Goal: Task Accomplishment & Management: Manage account settings

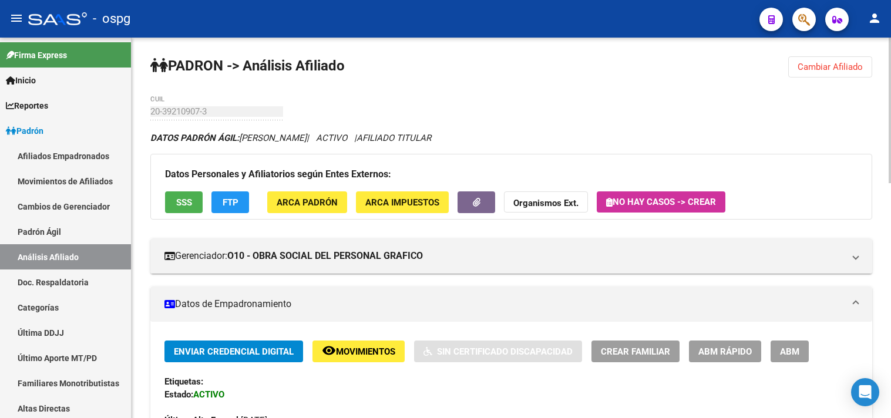
drag, startPoint x: 825, startPoint y: 59, endPoint x: 617, endPoint y: 95, distance: 211.1
click at [813, 63] on button "Cambiar Afiliado" at bounding box center [831, 66] width 84 height 21
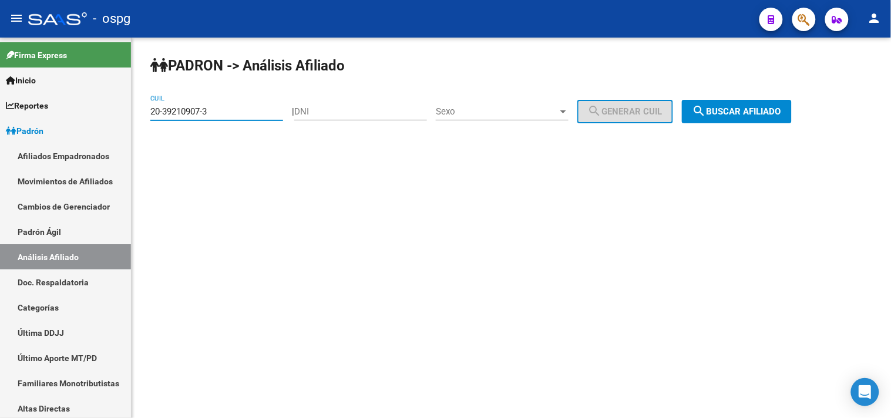
drag, startPoint x: 215, startPoint y: 110, endPoint x: 139, endPoint y: 113, distance: 75.9
click at [139, 113] on div "PADRON -> Análisis Afiliado 20-39210907-3 CUIL | DNI Sexo Sexo search Generar C…" at bounding box center [512, 99] width 760 height 123
paste input "27-38103204-9"
type input "27-38103204-9"
click at [753, 109] on span "search Buscar afiliado" at bounding box center [737, 111] width 89 height 11
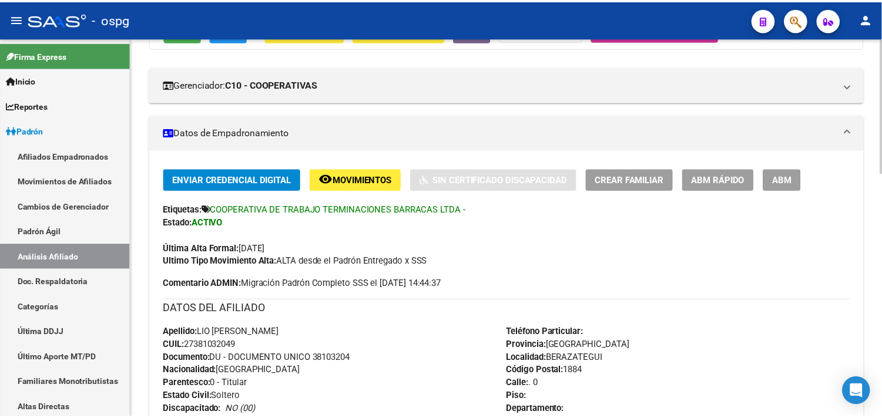
scroll to position [65, 0]
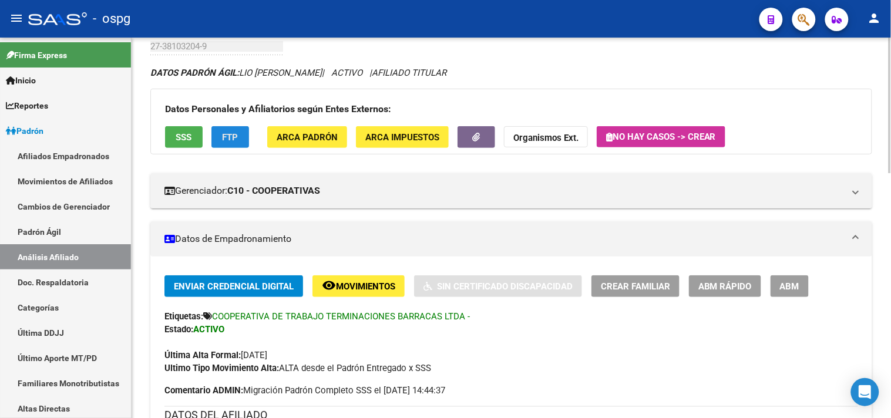
click at [238, 137] on span "FTP" at bounding box center [231, 137] width 16 height 11
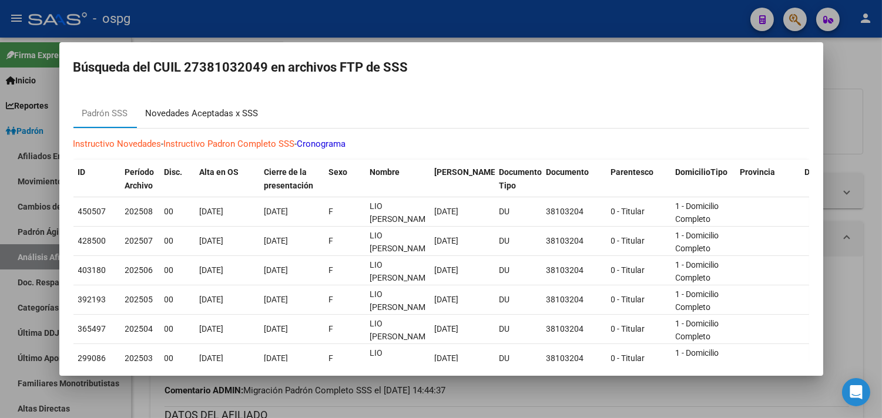
drag, startPoint x: 200, startPoint y: 114, endPoint x: 232, endPoint y: 98, distance: 35.7
click at [200, 114] on div "Novedades Aceptadas x SSS" at bounding box center [202, 114] width 113 height 14
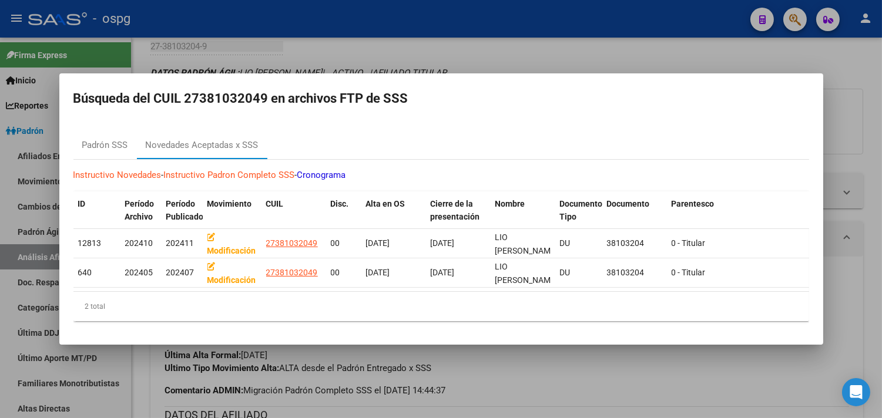
click at [263, 56] on div at bounding box center [441, 209] width 882 height 418
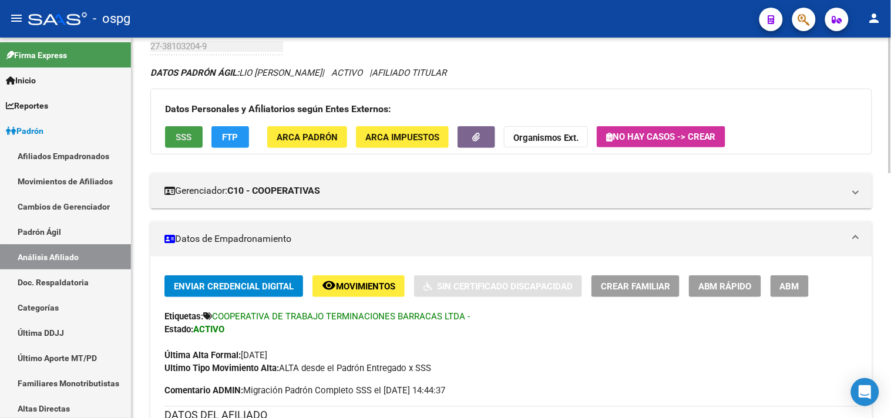
click at [195, 139] on button "SSS" at bounding box center [184, 137] width 38 height 22
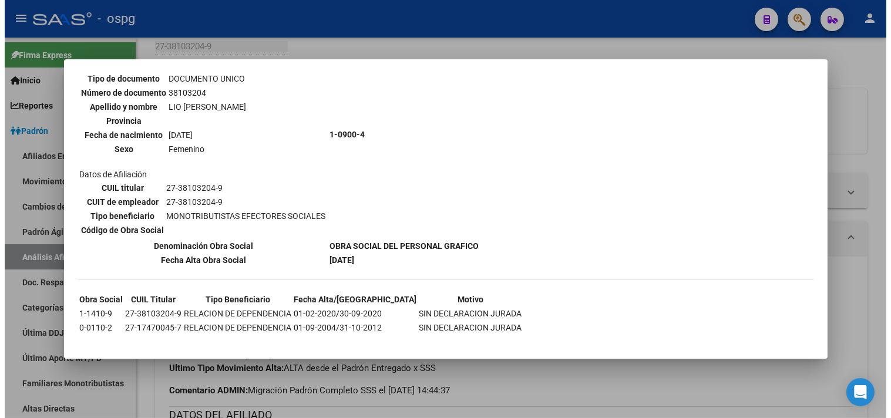
scroll to position [104, 0]
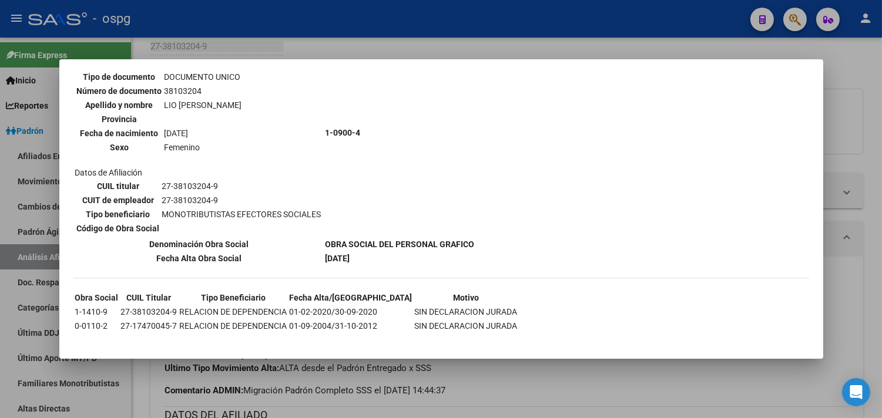
click at [358, 36] on div at bounding box center [441, 209] width 882 height 418
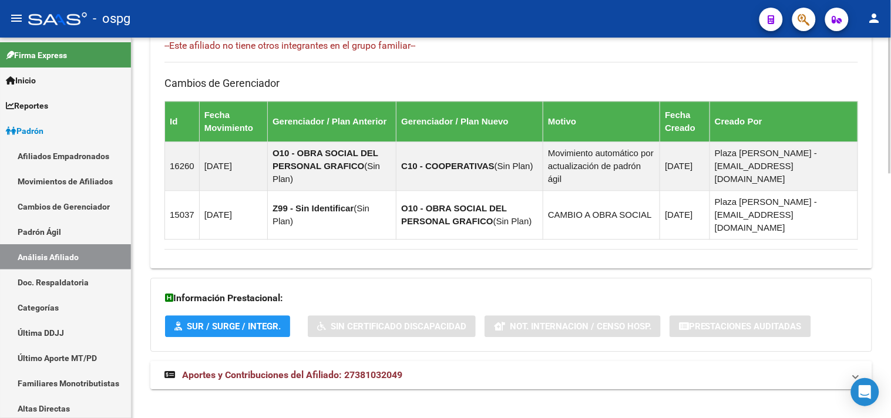
click at [293, 361] on mat-expansion-panel-header "Aportes y Contribuciones del Afiliado: 27381032049" at bounding box center [511, 375] width 722 height 28
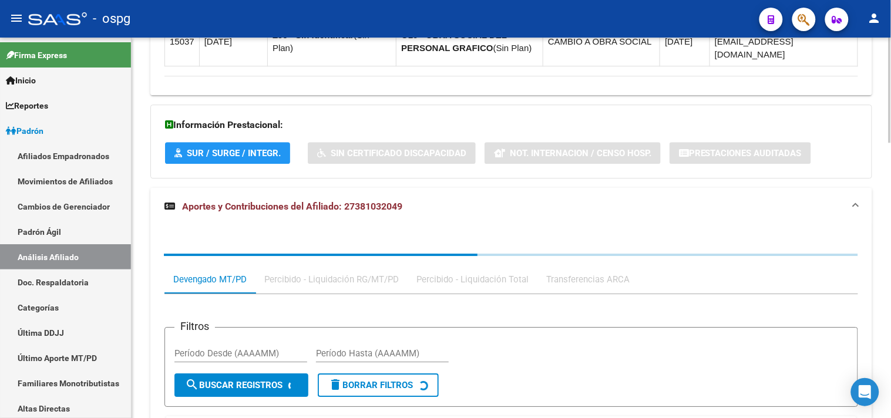
scroll to position [995, 0]
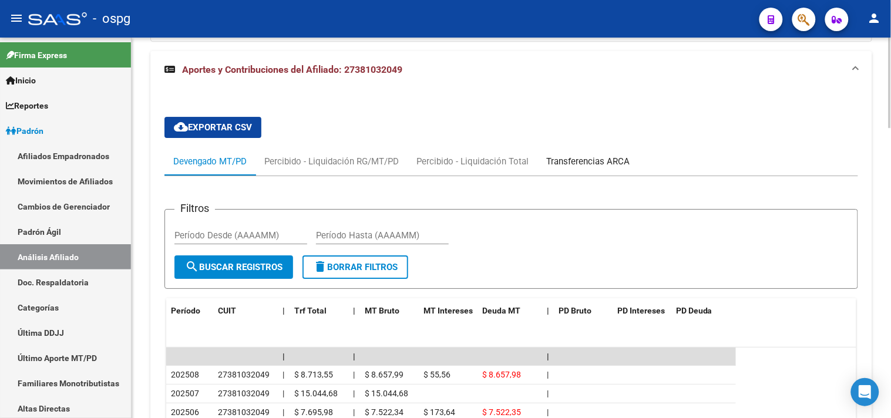
click at [601, 155] on div "Transferencias ARCA" at bounding box center [588, 161] width 83 height 13
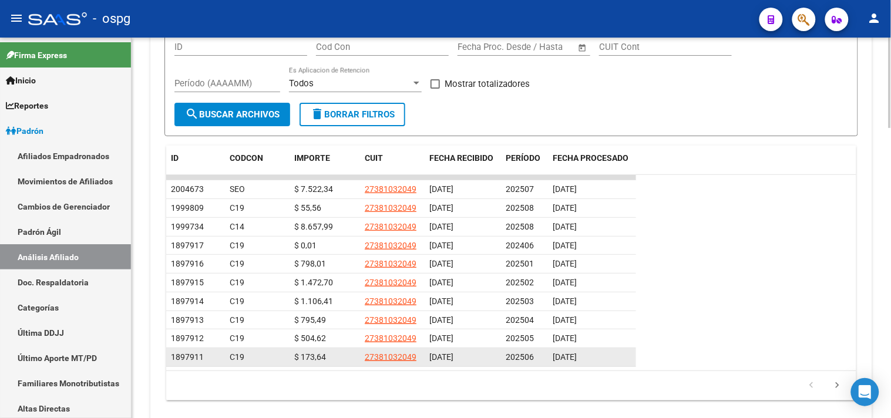
scroll to position [1191, 0]
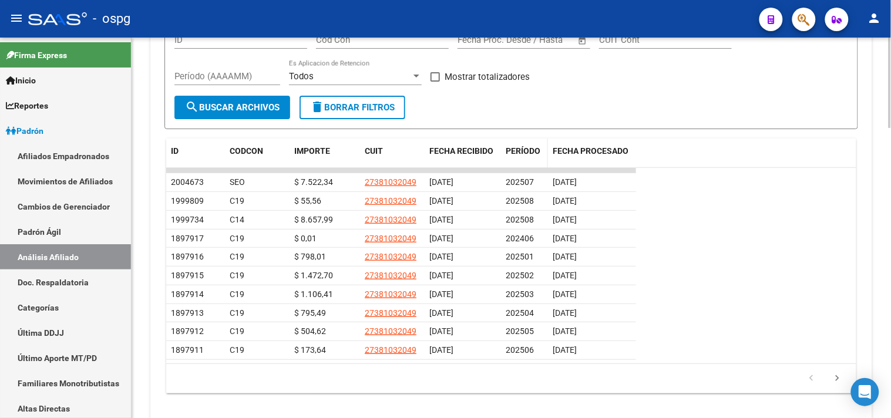
click at [519, 145] on div "PERÍODO" at bounding box center [525, 152] width 38 height 14
click at [519, 146] on span "PERÍODO" at bounding box center [523, 150] width 35 height 9
click at [521, 146] on span "PERÍODO" at bounding box center [523, 150] width 35 height 9
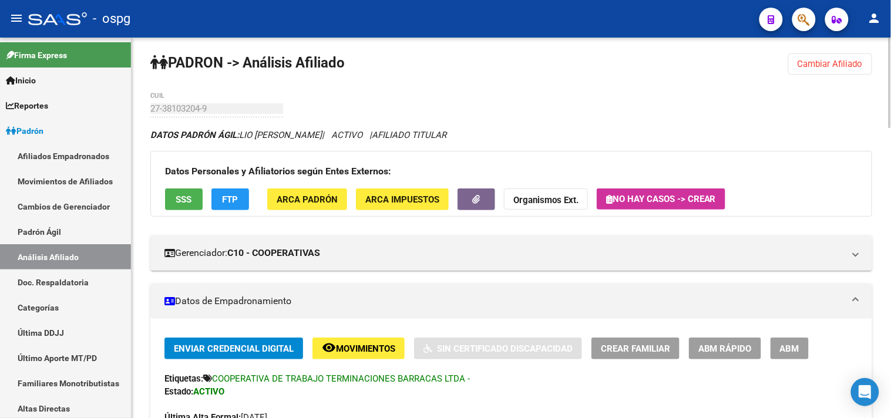
scroll to position [0, 0]
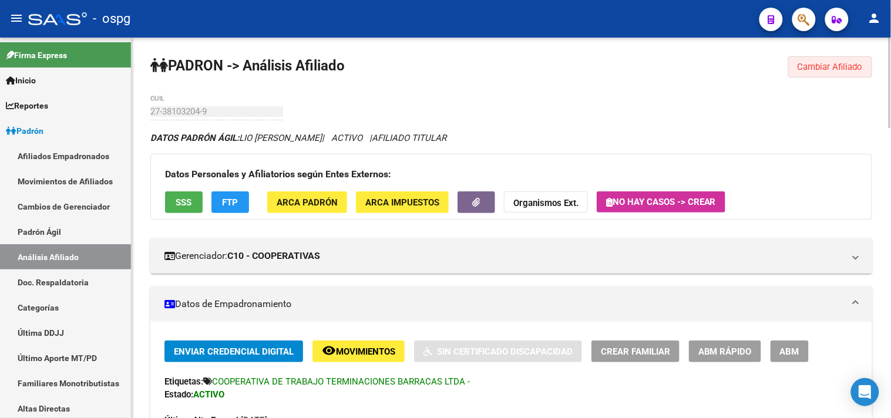
click at [814, 75] on button "Cambiar Afiliado" at bounding box center [831, 66] width 84 height 21
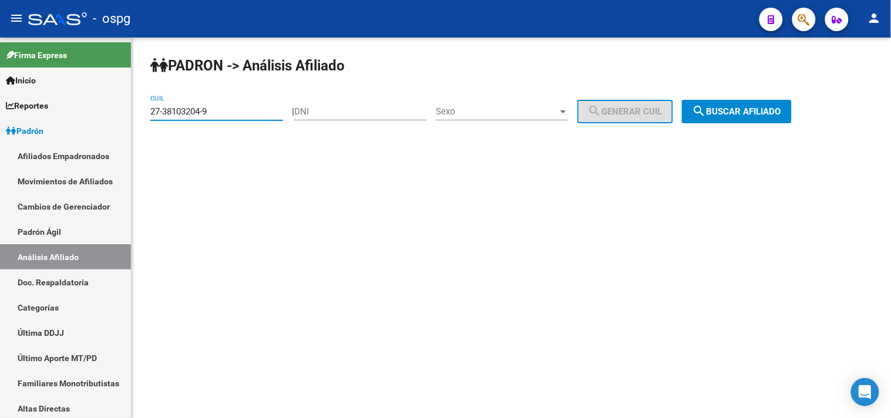
drag, startPoint x: 231, startPoint y: 114, endPoint x: 136, endPoint y: 118, distance: 95.3
click at [136, 118] on div "PADRON -> Análisis Afiliado 27-38103204-9 CUIL | DNI Sexo Sexo search Generar C…" at bounding box center [512, 99] width 760 height 123
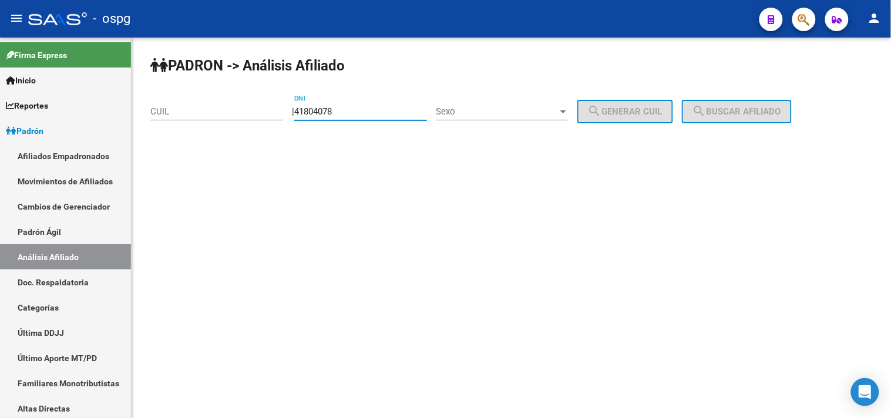
type input "41804078"
click at [507, 109] on span "Sexo" at bounding box center [497, 111] width 122 height 11
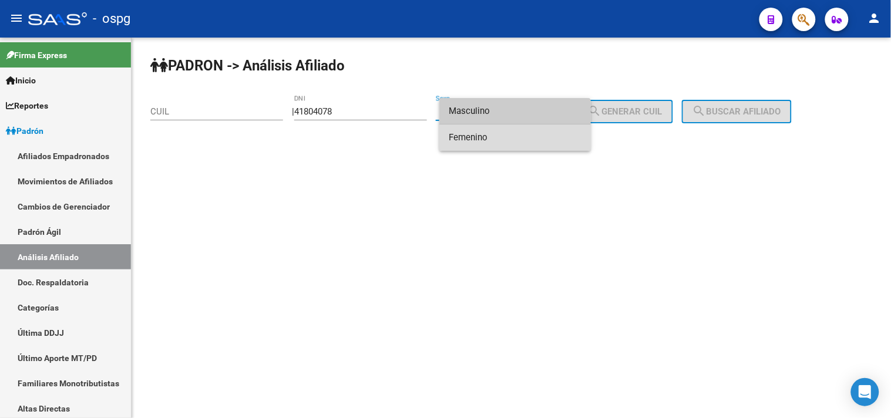
drag, startPoint x: 480, startPoint y: 128, endPoint x: 482, endPoint y: 135, distance: 7.8
click at [480, 132] on span "Femenino" at bounding box center [515, 138] width 133 height 26
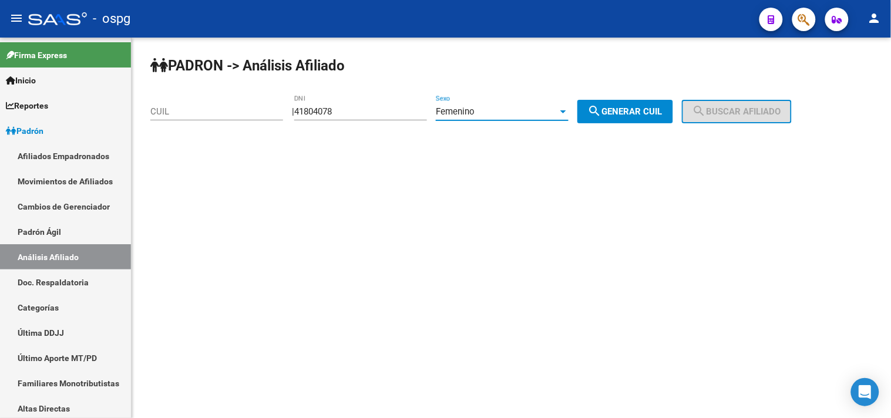
click at [649, 119] on button "search Generar CUIL" at bounding box center [626, 112] width 96 height 24
type input "27-41804078-0"
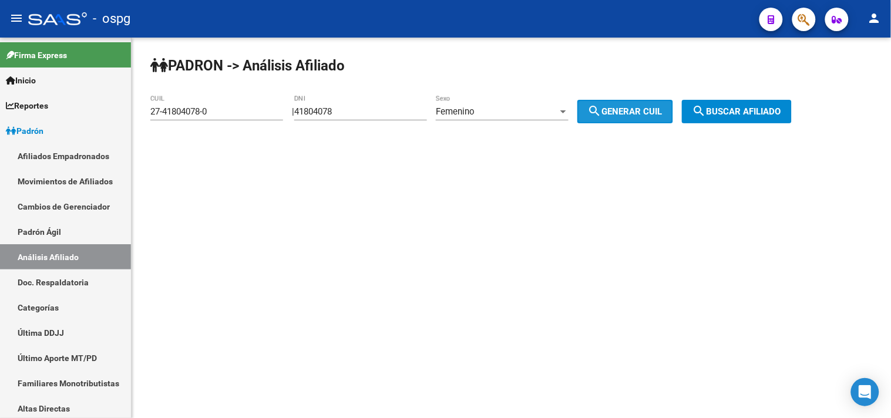
click at [735, 99] on div "PADRON -> Análisis Afiliado 27-41804078-0 CUIL | 41804078 DNI Femenino Sexo sea…" at bounding box center [512, 99] width 760 height 123
click at [736, 112] on span "search Buscar afiliado" at bounding box center [737, 111] width 89 height 11
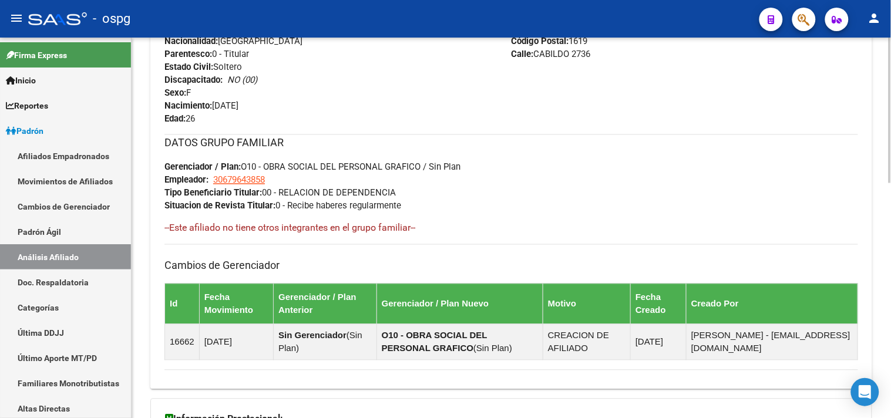
scroll to position [614, 0]
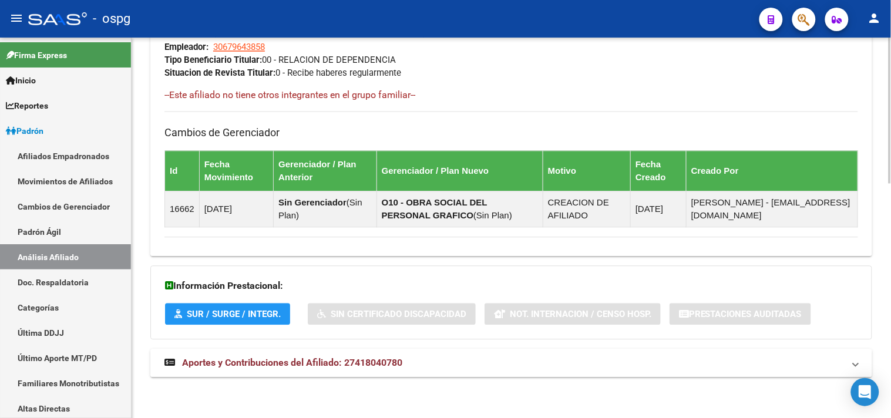
click at [343, 355] on mat-expansion-panel-header "Aportes y Contribuciones del Afiliado: 27418040780" at bounding box center [511, 363] width 722 height 28
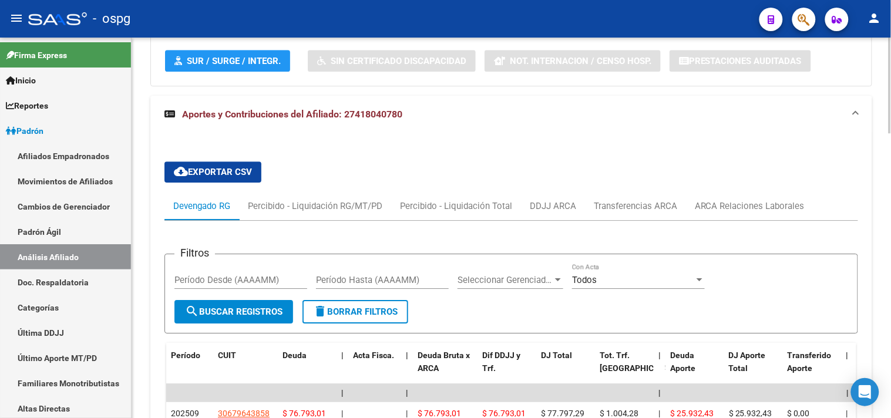
scroll to position [917, 0]
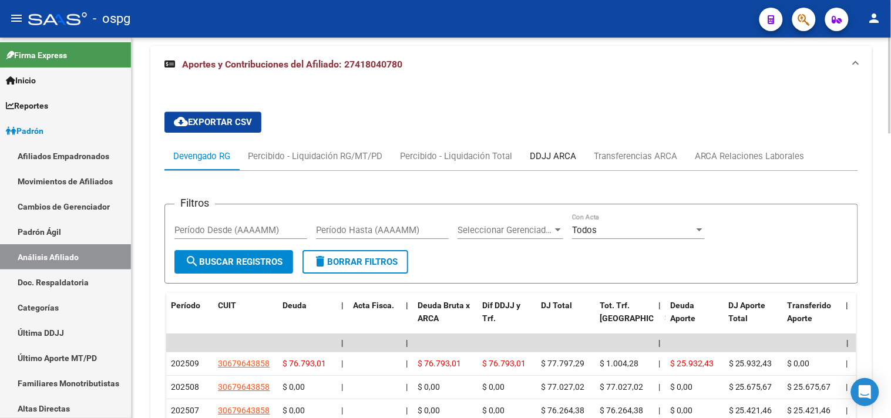
click at [566, 167] on div "DDJJ ARCA" at bounding box center [553, 156] width 64 height 28
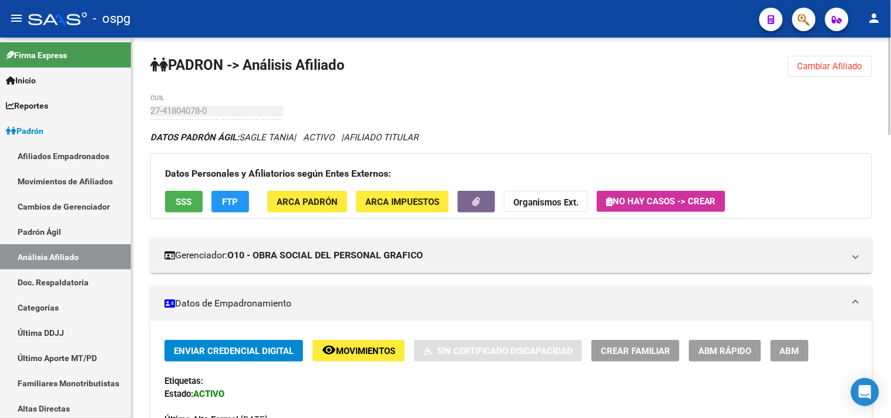
scroll to position [0, 0]
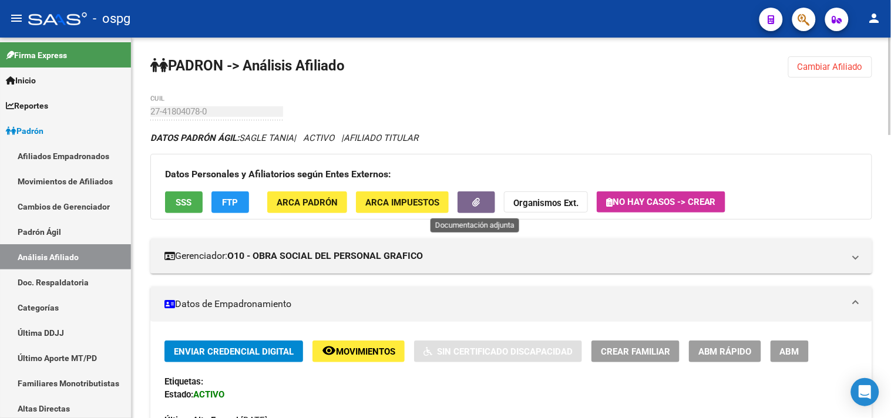
click at [484, 212] on button "button" at bounding box center [477, 203] width 38 height 22
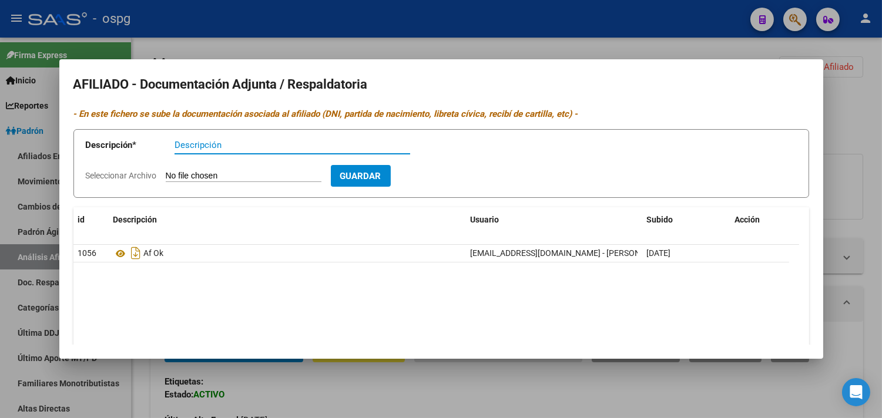
click at [192, 147] on input "Descripción" at bounding box center [293, 145] width 236 height 11
type input "nota efectividad"
click at [195, 177] on input "Seleccionar Archivo" at bounding box center [244, 176] width 156 height 11
type input "C:\fakepath\Nota de efectividad [PERSON_NAME].pdf"
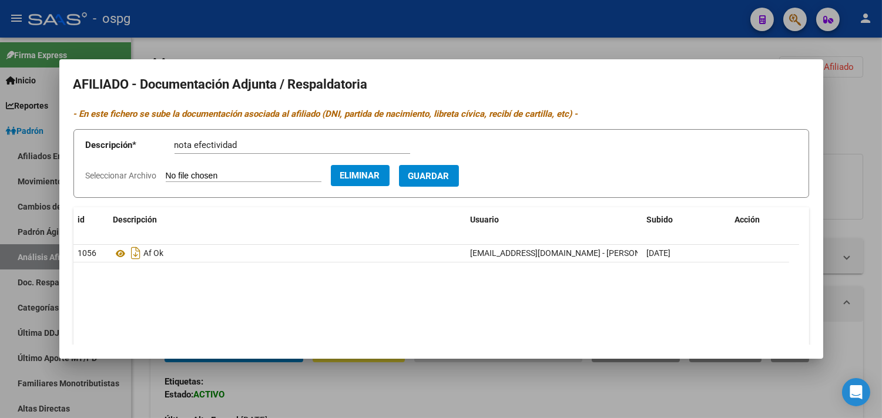
click at [450, 175] on span "Guardar" at bounding box center [428, 176] width 41 height 11
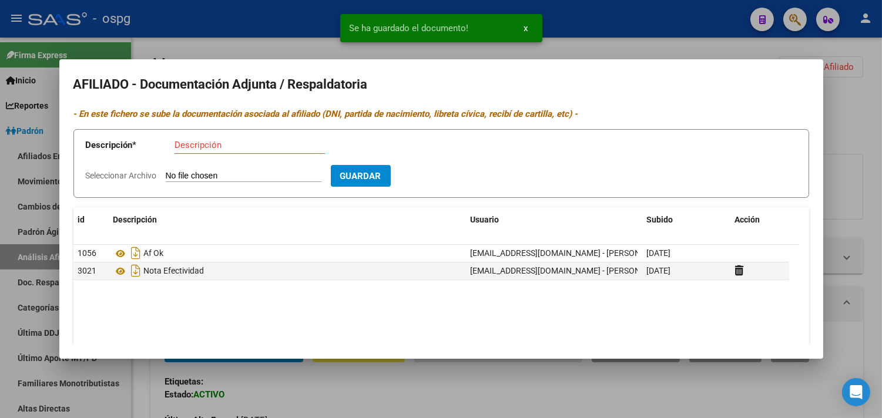
click at [247, 38] on div at bounding box center [441, 209] width 882 height 418
